Goal: Transaction & Acquisition: Purchase product/service

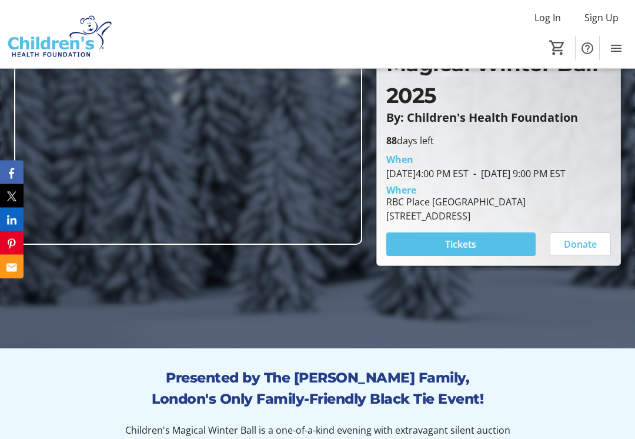
scroll to position [151, 0]
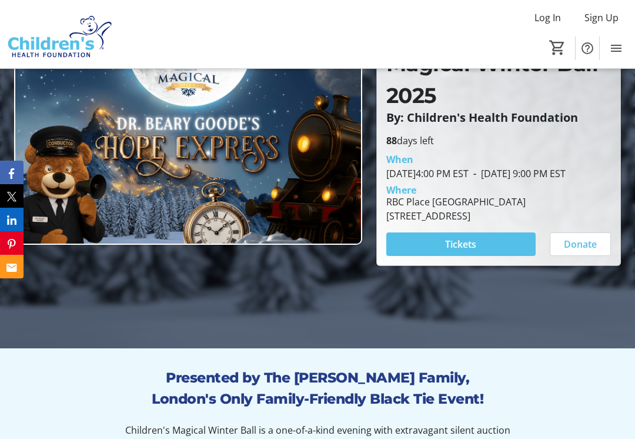
click at [496, 254] on span at bounding box center [460, 244] width 149 height 28
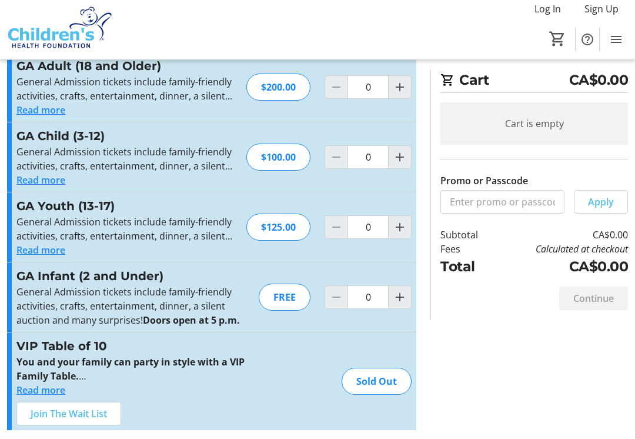
scroll to position [36, 0]
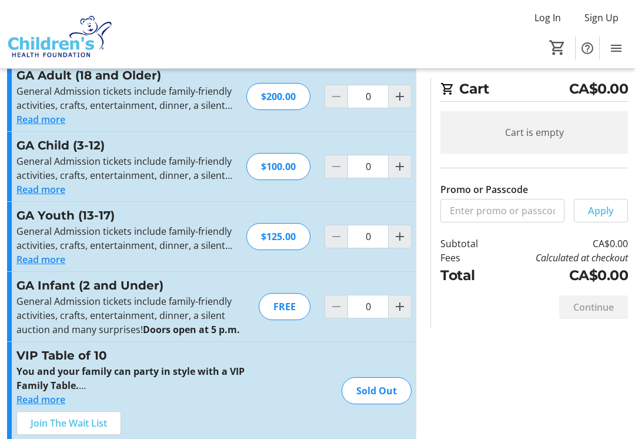
click at [403, 173] on mat-icon "Increment by one" at bounding box center [400, 166] width 14 height 14
type input "1"
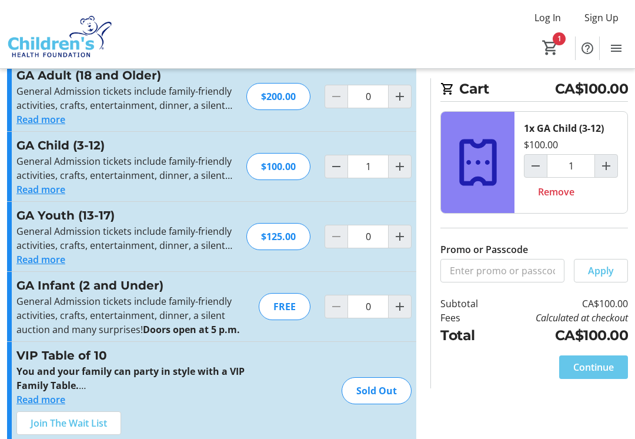
click at [600, 366] on span "Continue" at bounding box center [593, 367] width 41 height 14
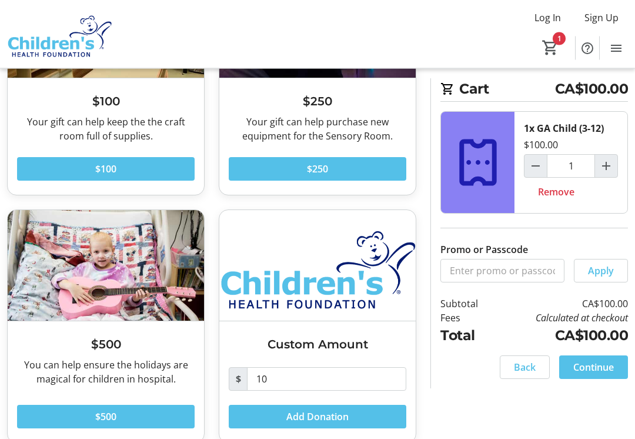
scroll to position [169, 0]
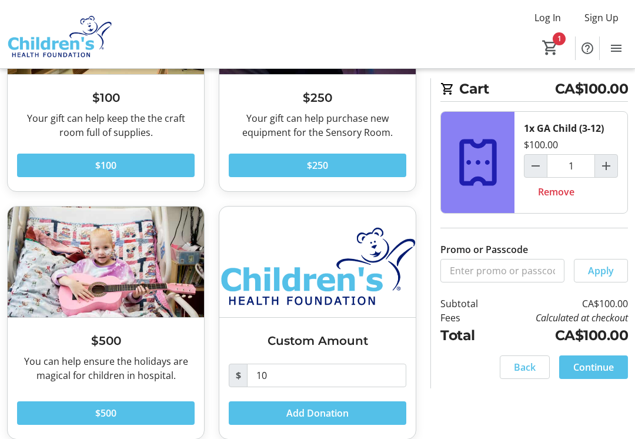
click at [601, 370] on span "Continue" at bounding box center [593, 367] width 41 height 14
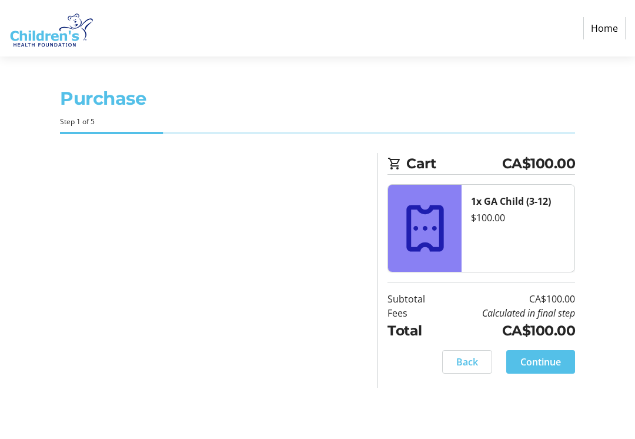
select select "CA"
